Goal: Find specific page/section: Find specific page/section

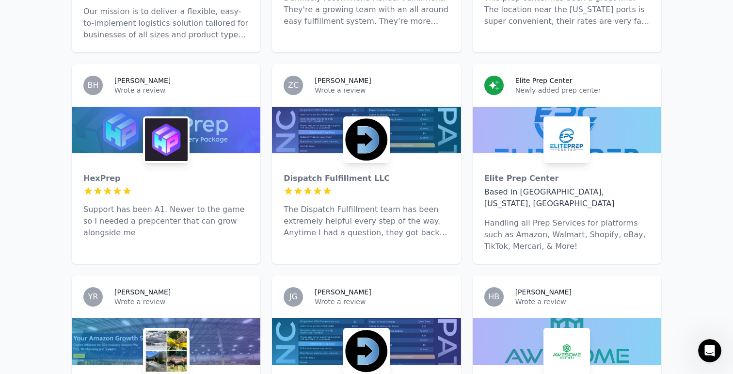
scroll to position [2313, 0]
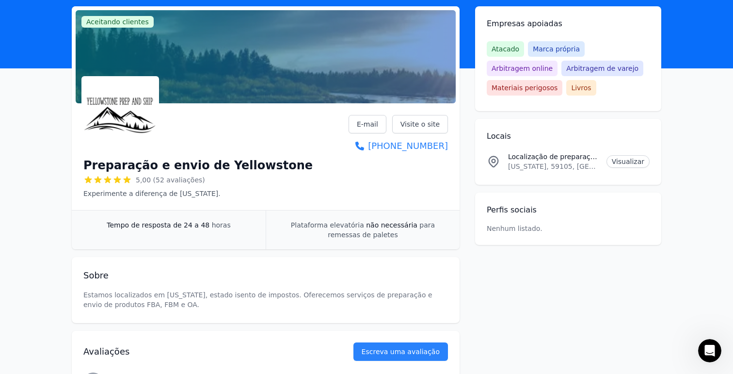
scroll to position [36, 0]
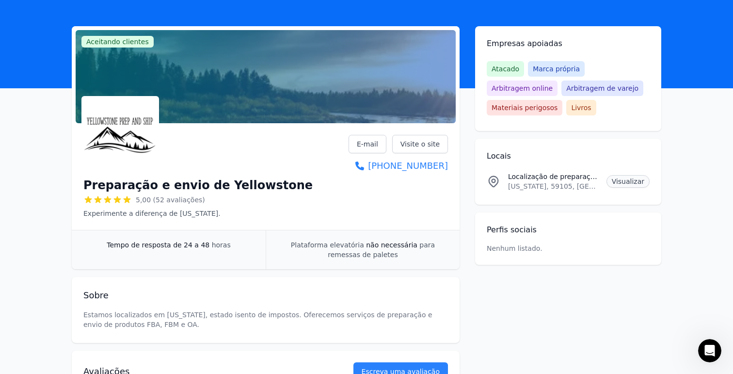
click at [629, 181] on font "Visualizar" at bounding box center [627, 181] width 32 height 8
